Goal: Transaction & Acquisition: Book appointment/travel/reservation

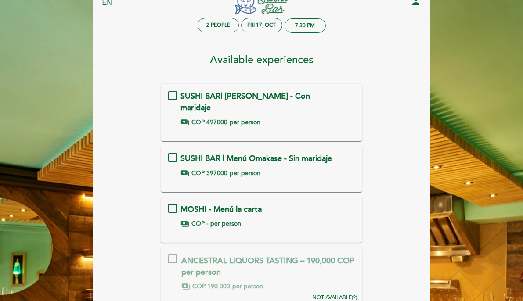
scroll to position [29, 0]
click at [305, 156] on div "SUSHI BAR | Menú Omakase - Sin maridaje payments COP 397000 per person" at bounding box center [261, 166] width 187 height 25
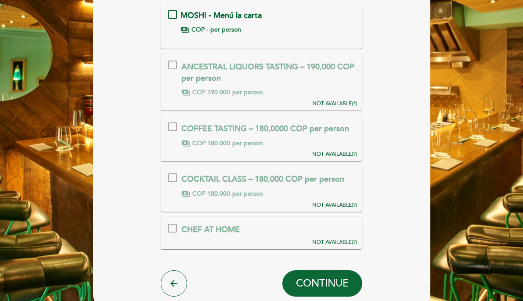
scroll to position [269, 0]
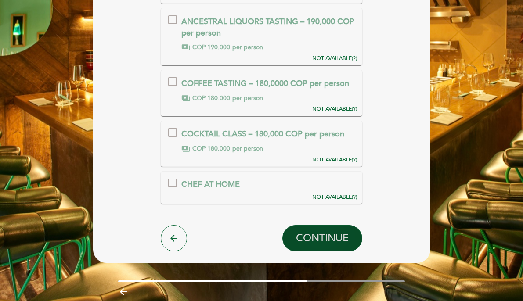
click at [332, 232] on span "CONTINUE" at bounding box center [322, 238] width 53 height 12
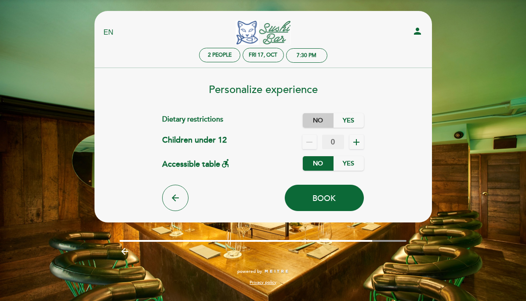
click at [321, 121] on label "No" at bounding box center [318, 120] width 31 height 14
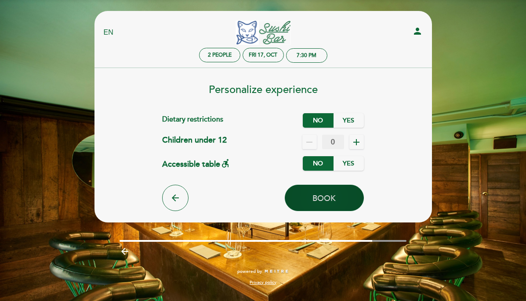
click at [326, 195] on span "Book" at bounding box center [323, 199] width 23 height 10
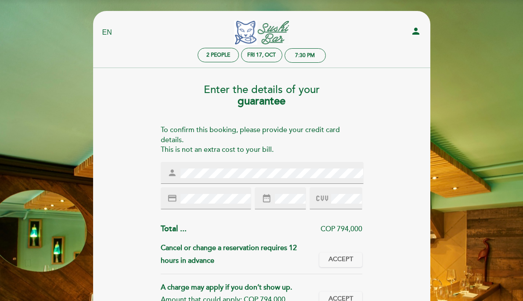
click at [381, 198] on div "Enter the details of your guarantee To confirm this booking, please provide you…" at bounding box center [261, 249] width 325 height 345
click at [348, 265] on button "Accept Accepted" at bounding box center [340, 260] width 43 height 15
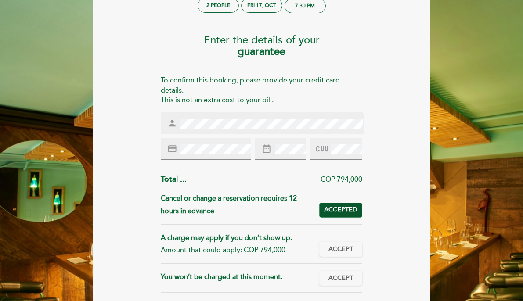
scroll to position [58, 0]
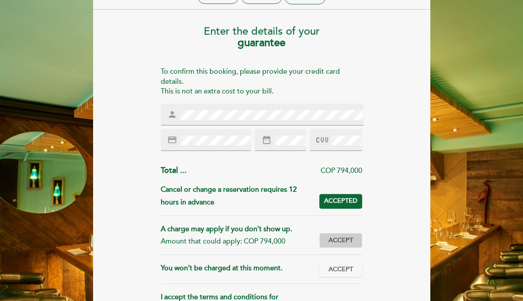
click at [345, 234] on button "Accept Accepted" at bounding box center [340, 240] width 43 height 15
click at [346, 268] on span "Accept" at bounding box center [340, 269] width 25 height 9
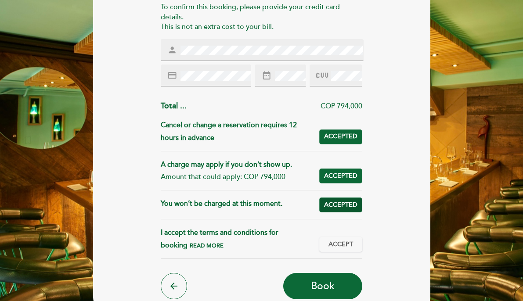
scroll to position [141, 0]
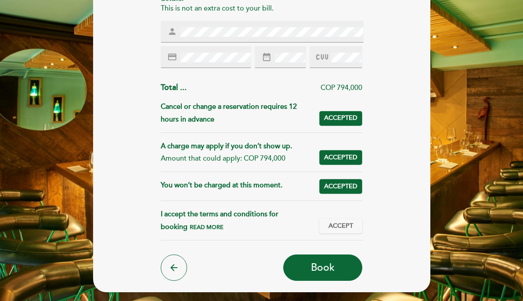
click at [339, 218] on div "I accept the terms and conditions for booking Read more Accept Accepted" at bounding box center [262, 224] width 202 height 32
click at [340, 229] on span "Accept" at bounding box center [340, 226] width 25 height 9
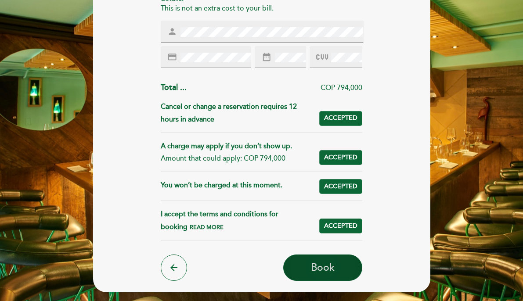
click at [332, 275] on button "Book" at bounding box center [322, 268] width 79 height 26
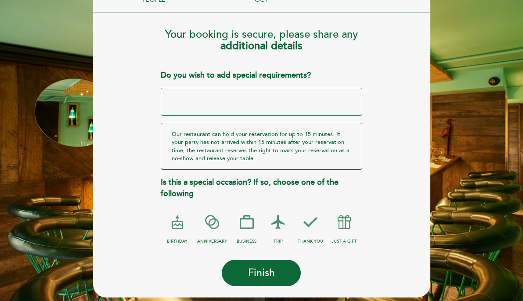
scroll to position [82, 0]
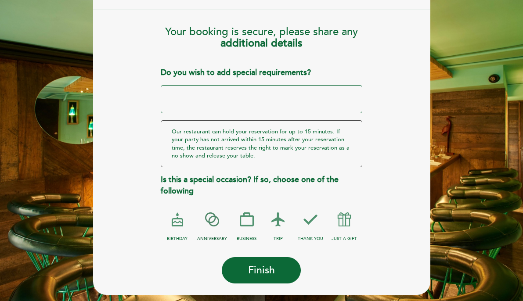
click at [217, 220] on icon at bounding box center [212, 219] width 23 height 23
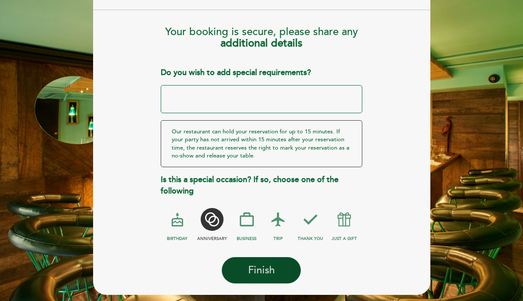
click at [256, 268] on span "Finish" at bounding box center [261, 270] width 27 height 12
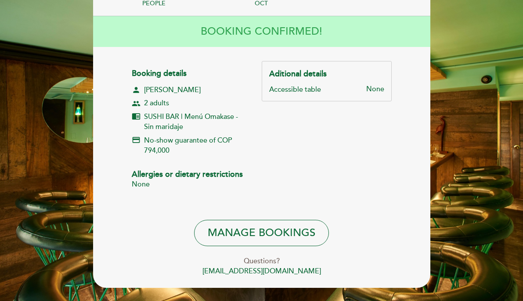
scroll to position [0, 0]
